Goal: Check status

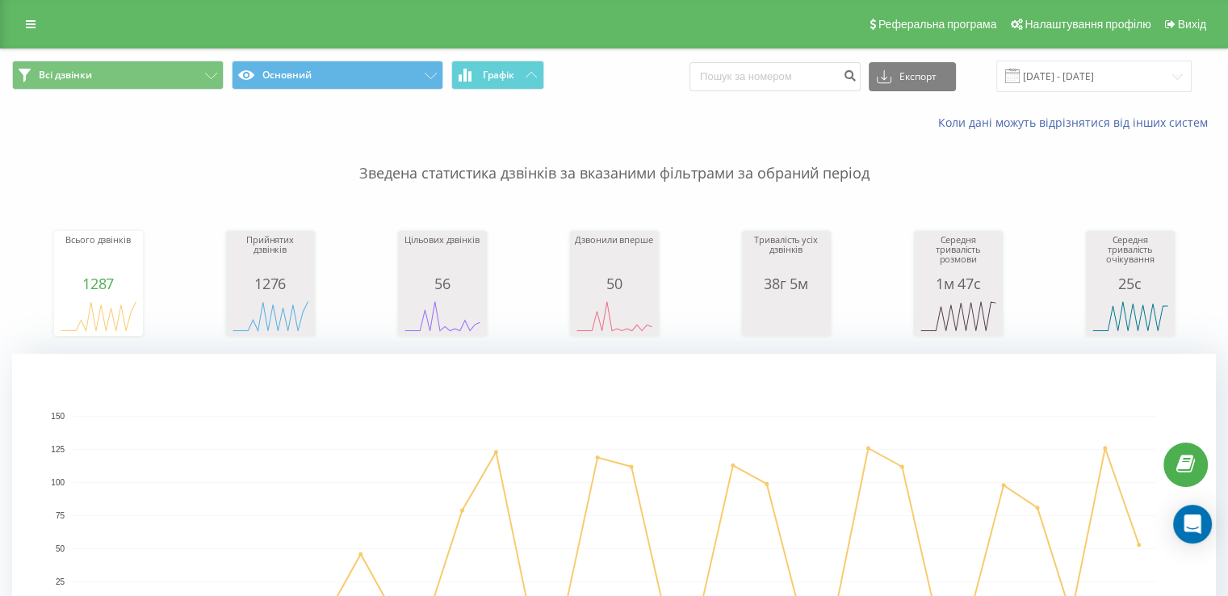
scroll to position [323, 0]
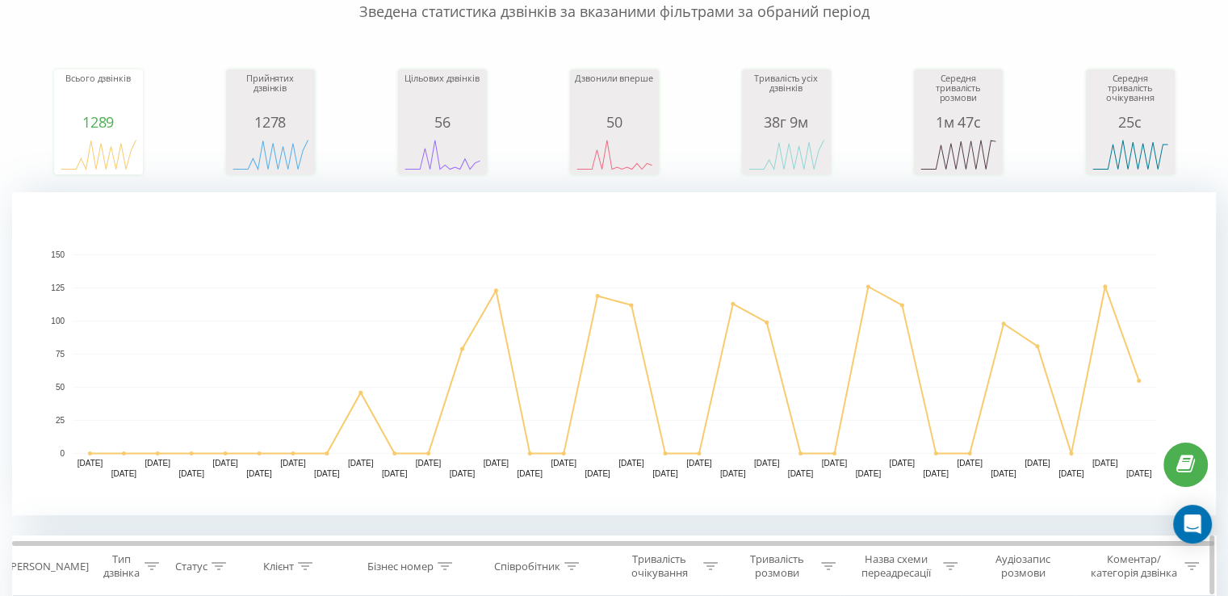
scroll to position [323, 0]
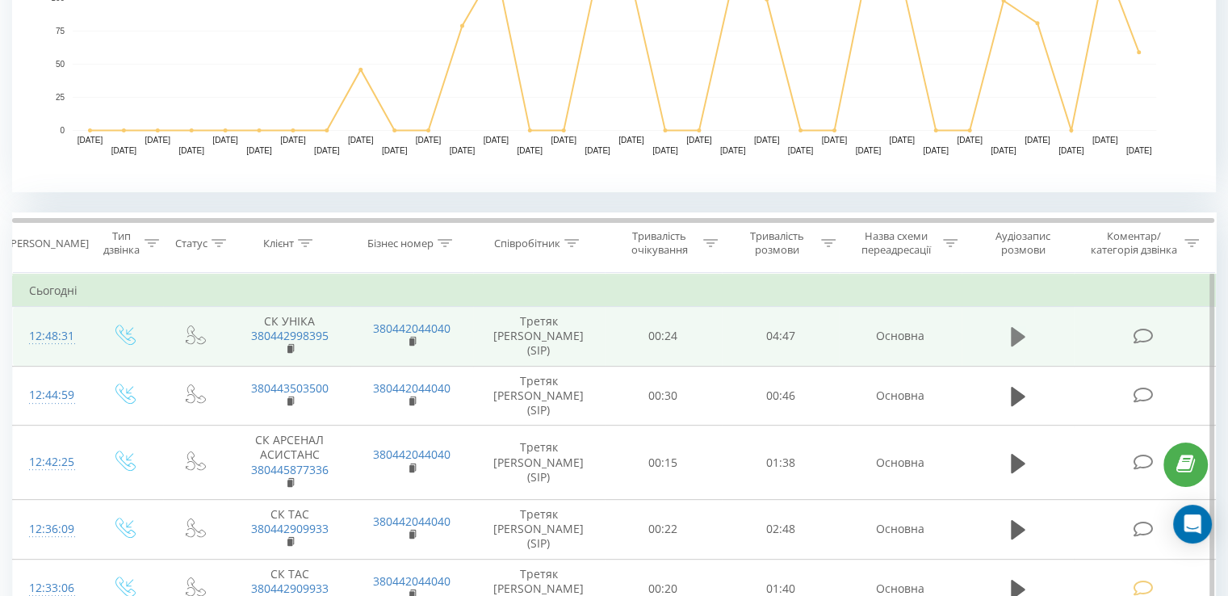
click at [1016, 325] on button at bounding box center [1018, 337] width 24 height 24
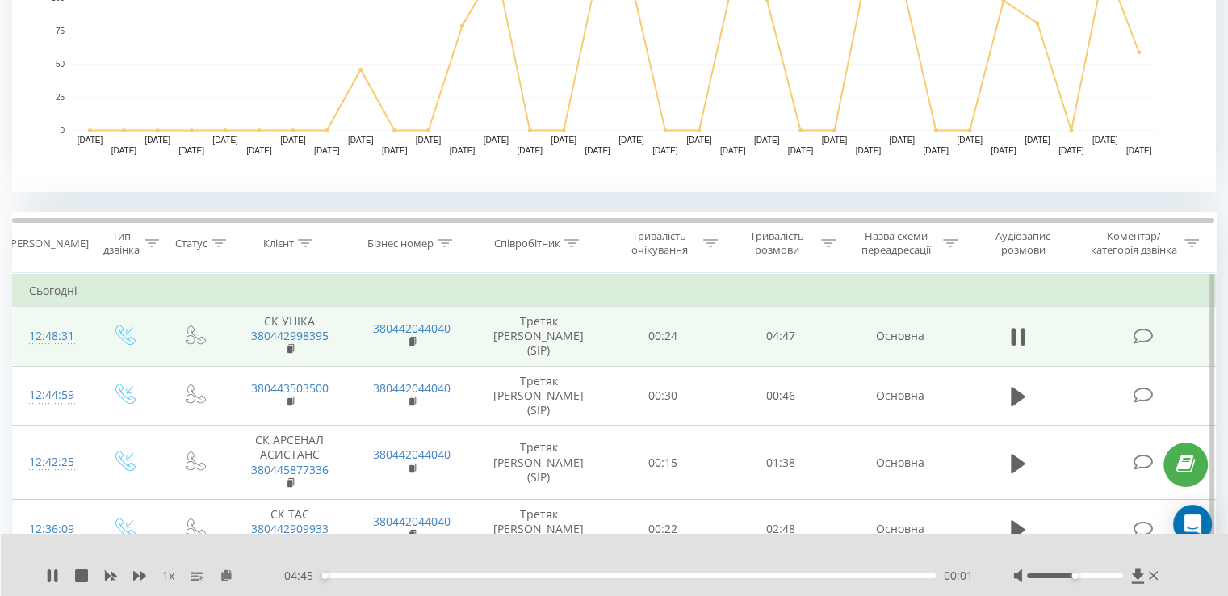
click at [824, 580] on div "- 04:45 00:01 00:01" at bounding box center [626, 575] width 693 height 16
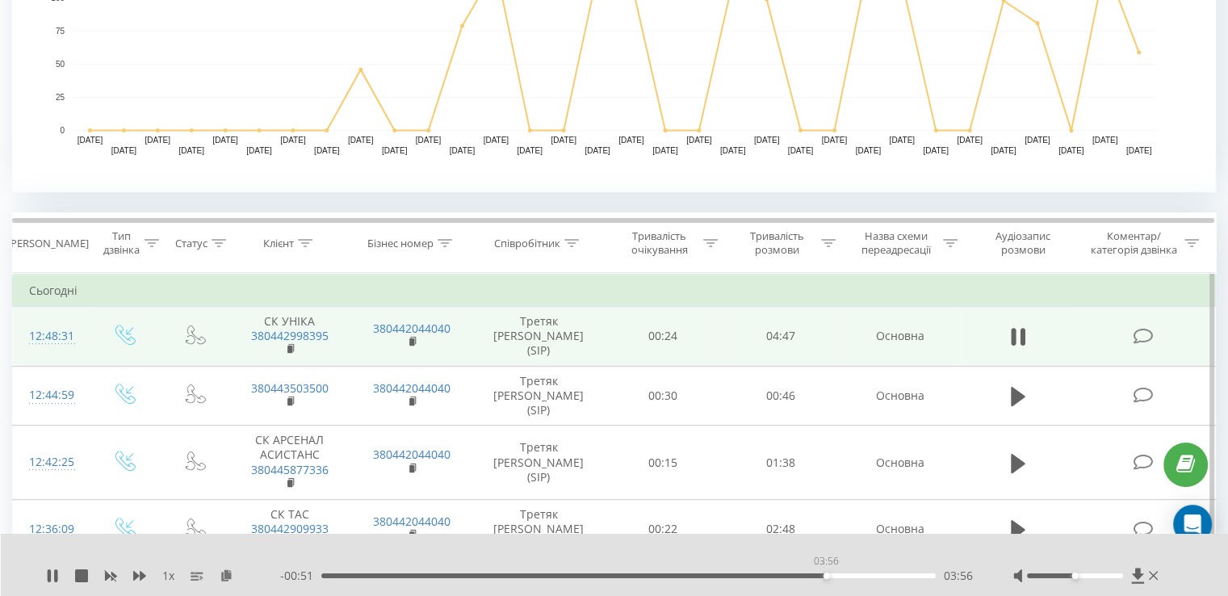
click at [826, 575] on div "03:56" at bounding box center [628, 575] width 614 height 5
drag, startPoint x: 852, startPoint y: 575, endPoint x: 865, endPoint y: 573, distance: 13.0
click at [855, 574] on div "04:08" at bounding box center [628, 575] width 614 height 5
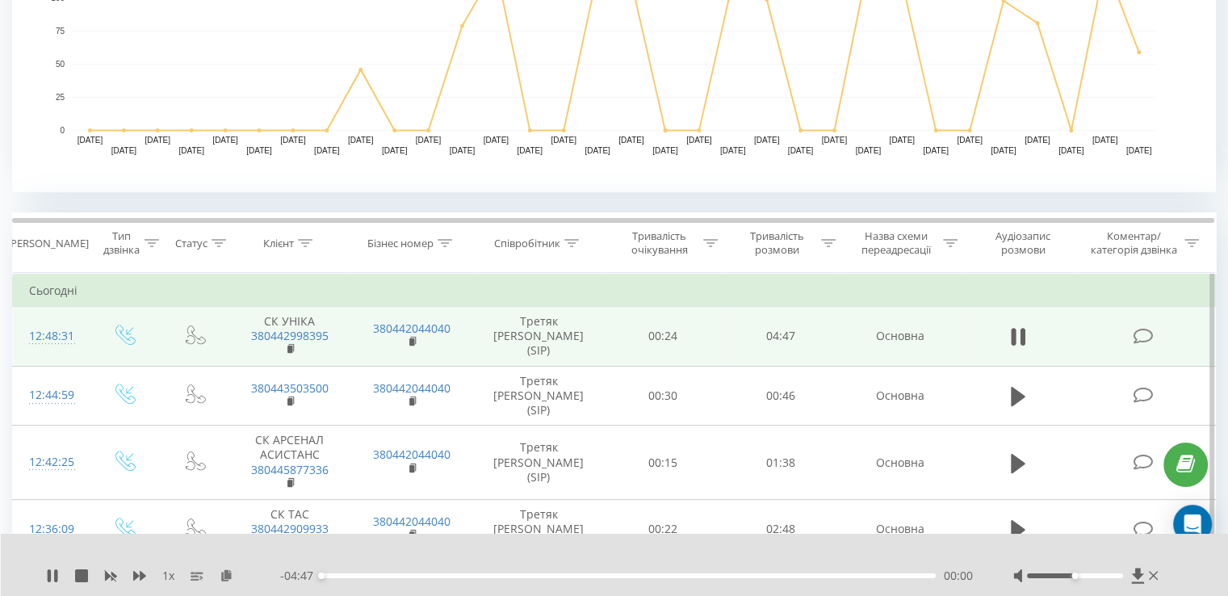
click at [881, 576] on div "00:00" at bounding box center [628, 575] width 614 height 5
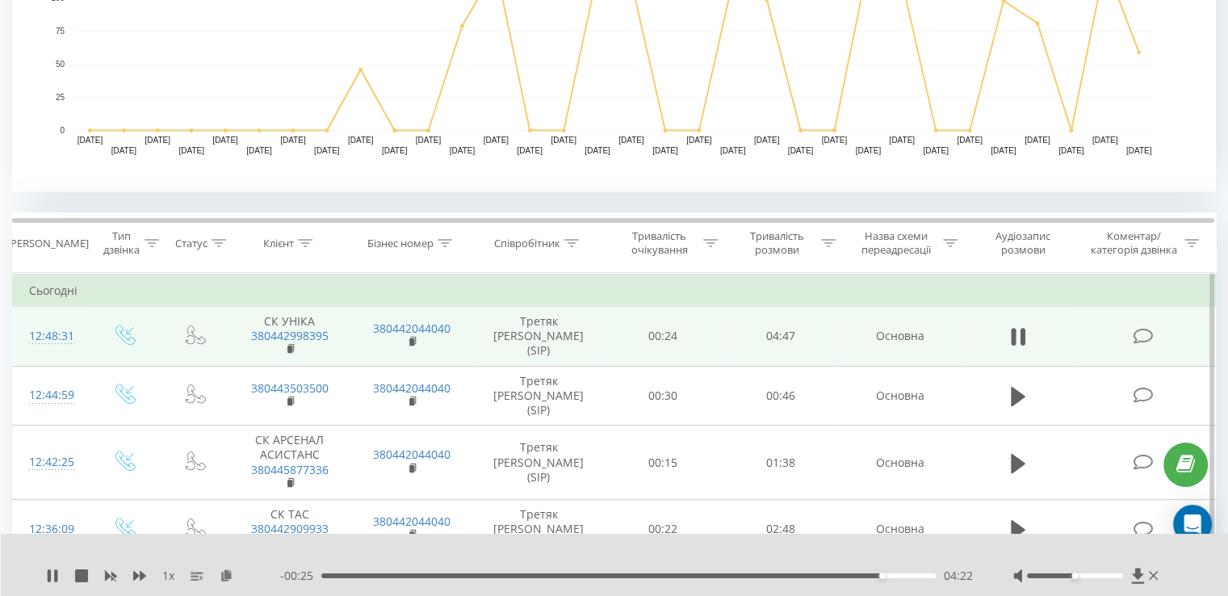
click at [897, 579] on div "- 00:25 04:22 04:22" at bounding box center [626, 575] width 693 height 16
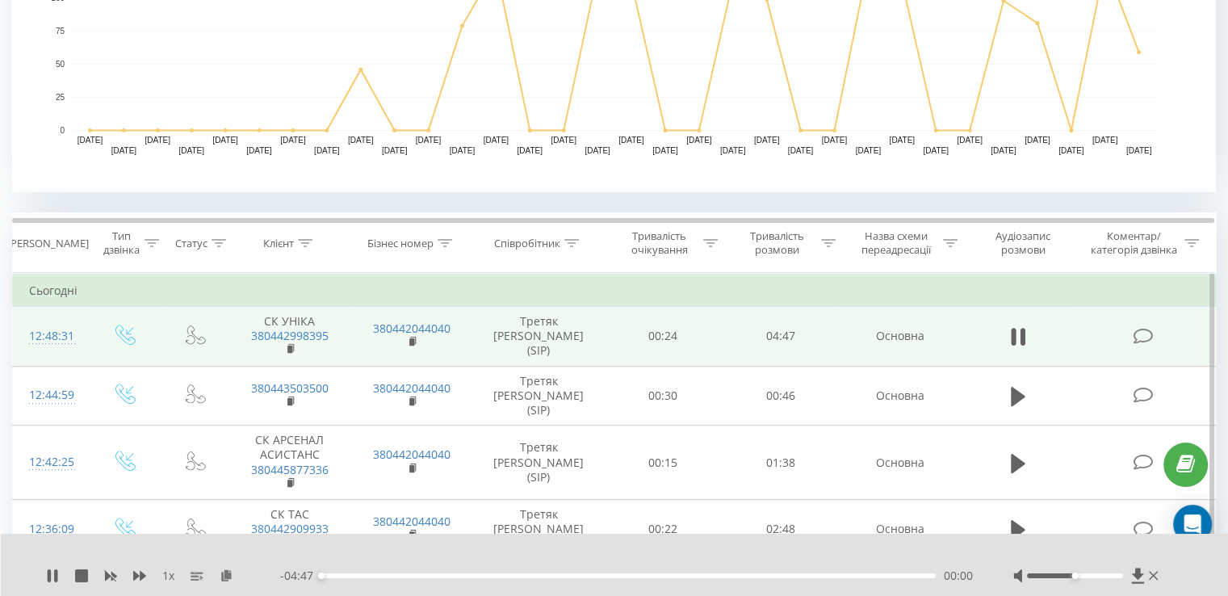
click at [901, 576] on div "00:00" at bounding box center [628, 575] width 614 height 5
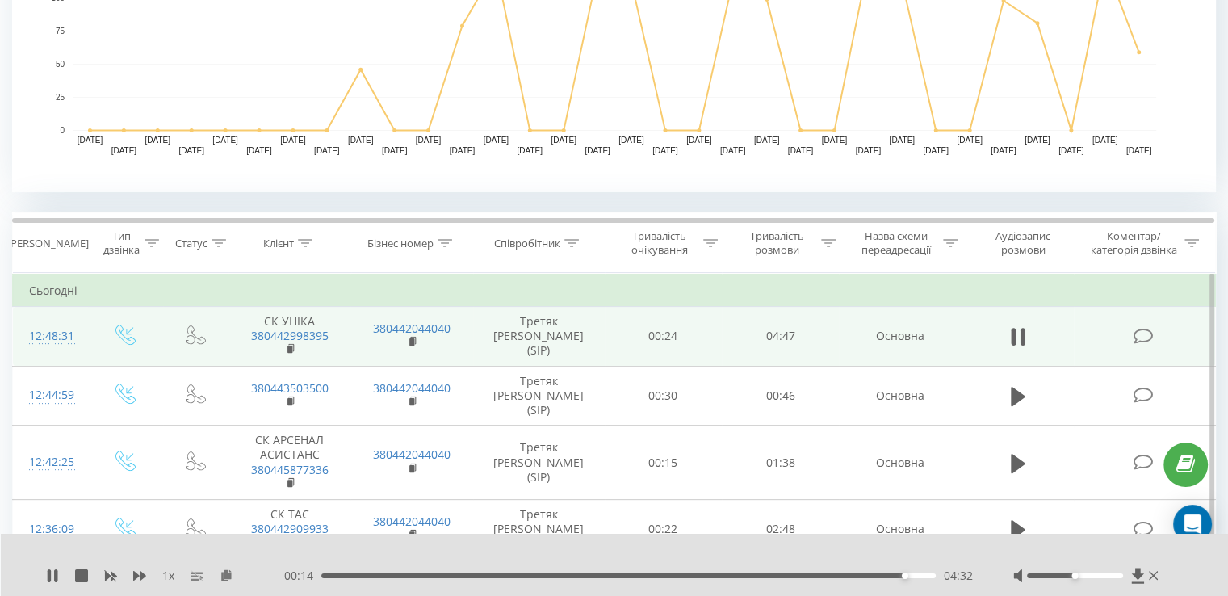
click at [885, 577] on div "04:32" at bounding box center [628, 575] width 614 height 5
click at [55, 582] on div "1 x" at bounding box center [163, 575] width 234 height 16
click at [46, 573] on icon at bounding box center [52, 575] width 13 height 13
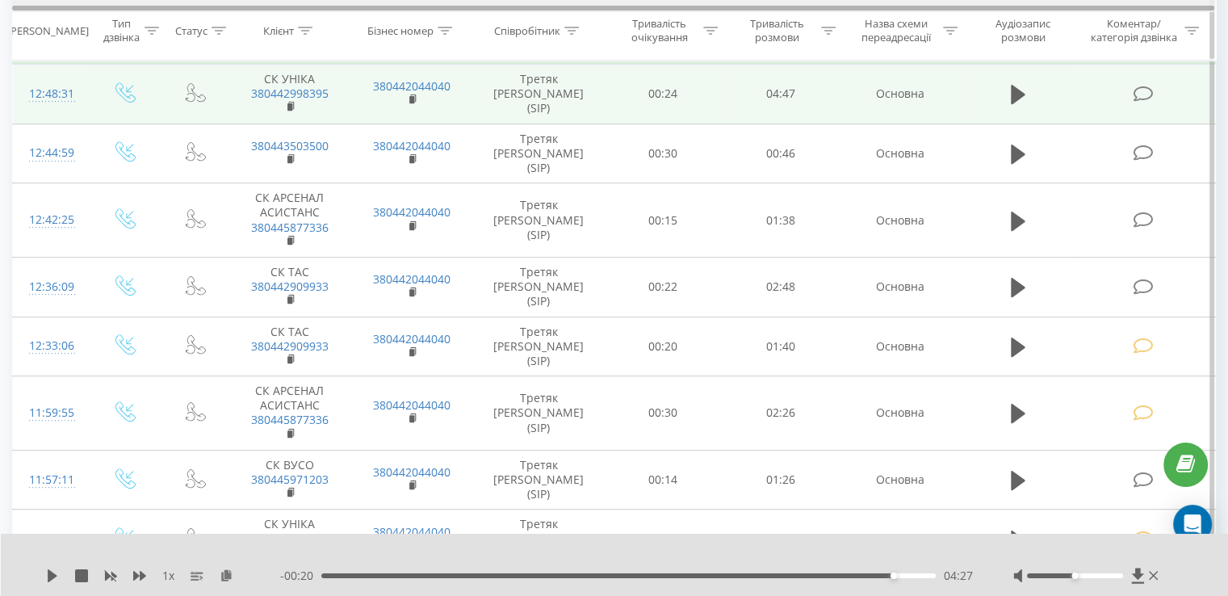
scroll to position [323, 0]
